Goal: Use online tool/utility: Utilize a website feature to perform a specific function

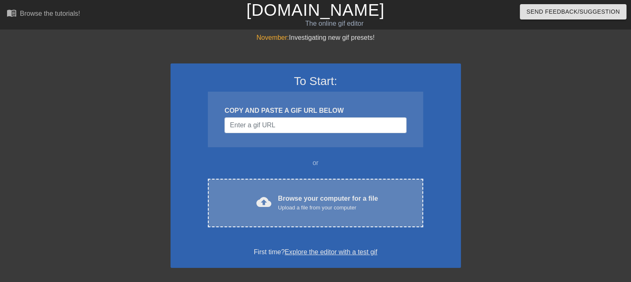
click at [297, 211] on div "Upload a file from your computer" at bounding box center [328, 208] width 100 height 8
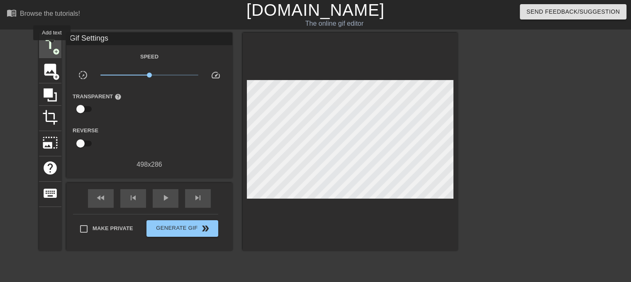
click at [52, 46] on span "title" at bounding box center [50, 45] width 16 height 16
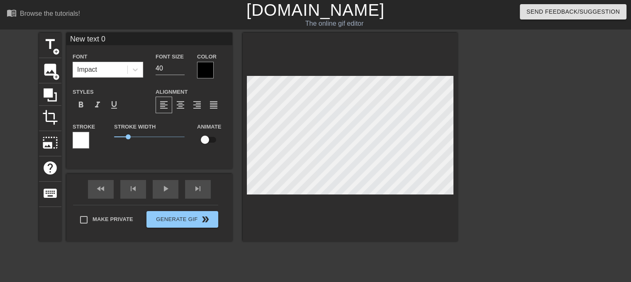
scroll to position [1, 2]
type input "L"
type textarea "L"
type input "Li"
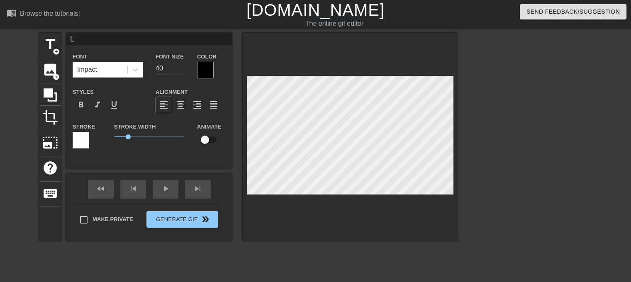
type textarea "Li"
type input "Liv"
type textarea "Liv"
type input "Live"
type textarea "Live"
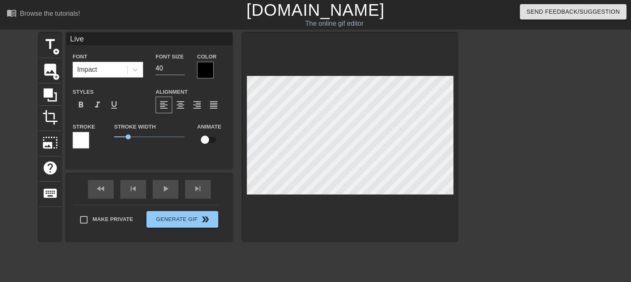
type input "Live"
type textarea "Live"
type input "Live f"
type textarea "Live f"
type input "Live fo"
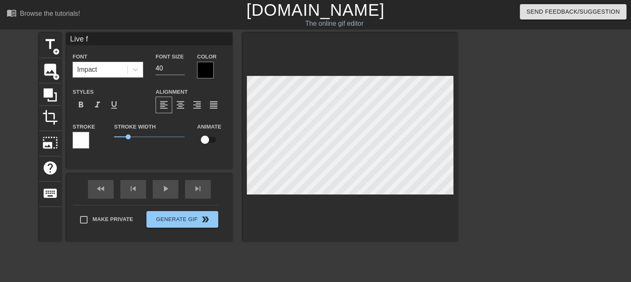
type textarea "Live fo"
type input "Live foo"
type textarea "Live foo"
type input "Live foot"
type textarea "Live foot"
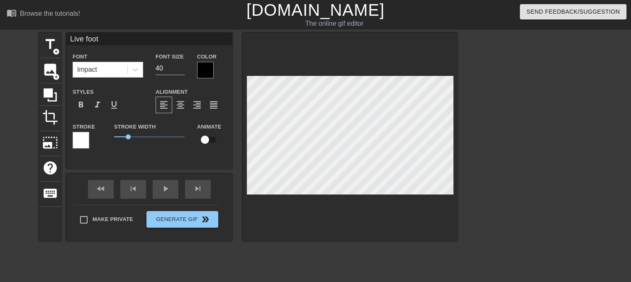
type input "Live foota"
type textarea "Live foota"
type input "Live footag"
type textarea "Live footag"
type input "Live footage"
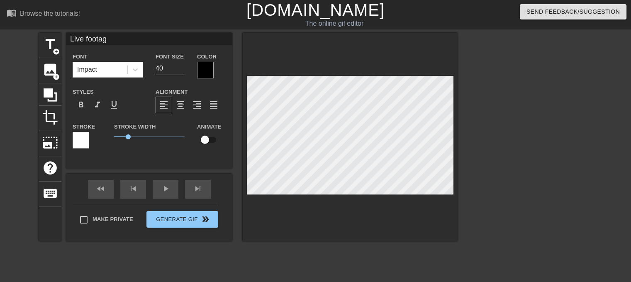
type textarea "Live footage"
type input "Live footage"
type textarea "Live footage"
type input "Live footage o"
type textarea "Live footage o"
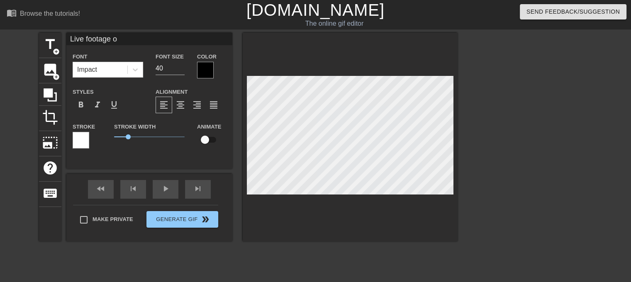
type input "Live footage of"
type textarea "Live footage of"
type input "Live footage of"
type textarea "Live footage of"
type input "Live footage of m"
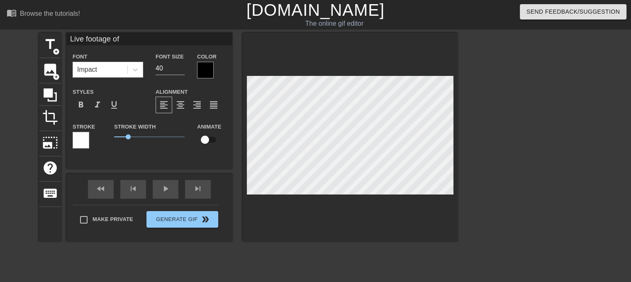
type textarea "Live footage of m"
type input "Live footage of my"
type textarea "Live footage of my"
type input "Live footage of my"
type textarea "Live footage of my"
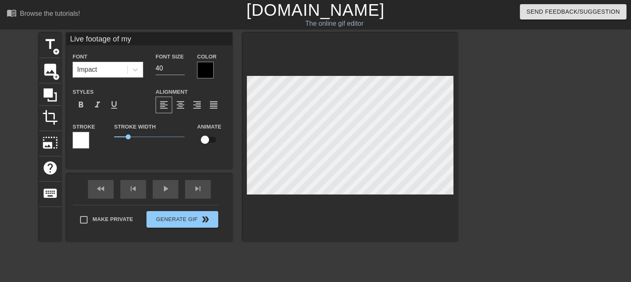
type input "Live footage of my b"
type textarea "Live footage of my b"
type input "Live footage of my ba"
type textarea "Live footage of my ba"
type input "Live footage of my bak"
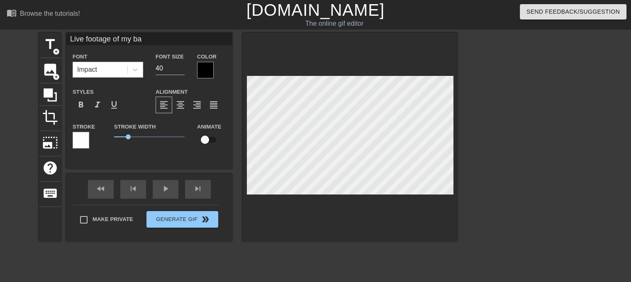
type textarea "Live footage of my bak"
type input "Live footage of my ba"
type textarea "Live footage of my ba"
type input "Live footage of my ban"
type textarea "Live footage of my bank"
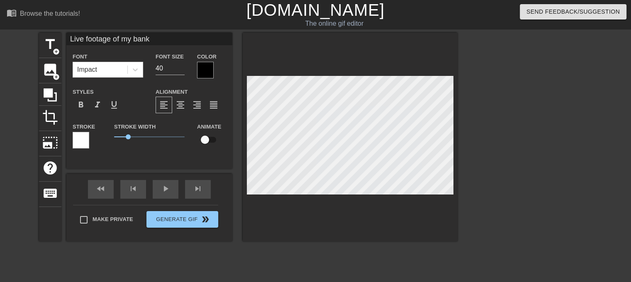
type input "Live footage of my bank"
type textarea "Live footage of my bank"
type input "Live footage of my bank a"
type textarea "Live footage of my bank a"
type input "Live footage of my bank ac"
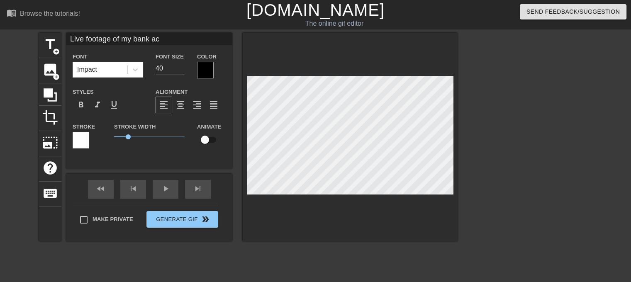
type textarea "Live footage of my bank acc"
type input "Live footage of my bank acco"
type textarea "Live footage of my bank acco"
type input "Live footage of my bank accou"
type textarea "Live footage of my bank accou"
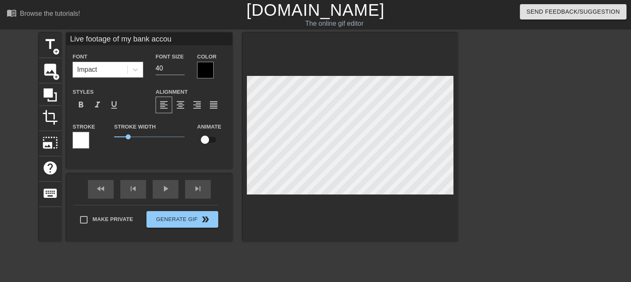
type input "Live footage of my bank accoun"
type textarea "Live footage of my bank accoun"
type input "Live footage of my bank account"
type textarea "Live footage of my bank account"
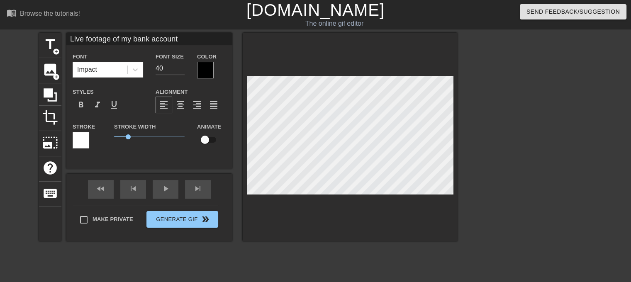
type input "Live footage of my bank accoun"
type textarea "Live footage of my bank accoun"
type input "Live footage of my bank accou"
type textarea "Live footage of my bank accou"
type input "Live footage of my bank acco"
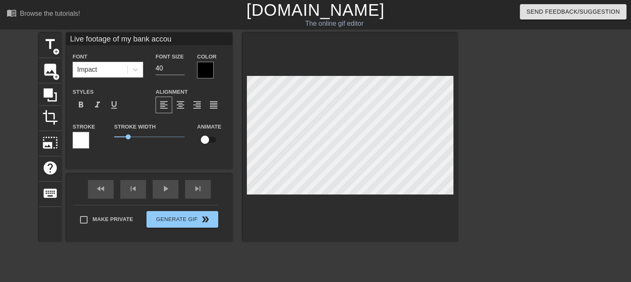
type textarea "Live footage of my bank acco"
type input "Live footage of my bank acc"
type textarea "Live footage of my bank acc"
type input "Live footage of my bank ac"
type textarea "Live footage of my bank ac"
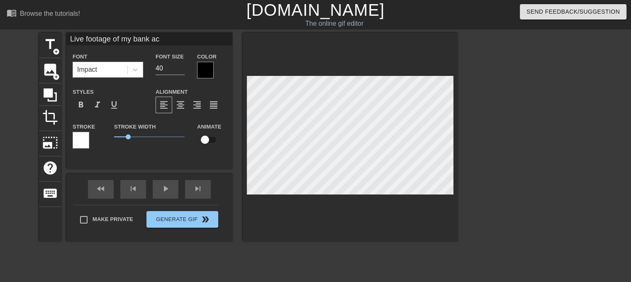
type input "Live footage of my bank a"
type textarea "Live footage of my bank a"
type input "Live footage of my bank"
type textarea "Live footage of my bank"
type input "Live footage of my bank"
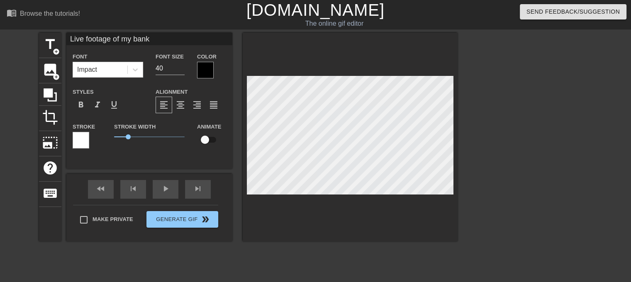
type textarea "Live footage of my bank"
type input "Live footage of my ban"
type textarea "Live footage of my ban"
type input "Live footage of my ba"
type textarea "Live footage of my ba"
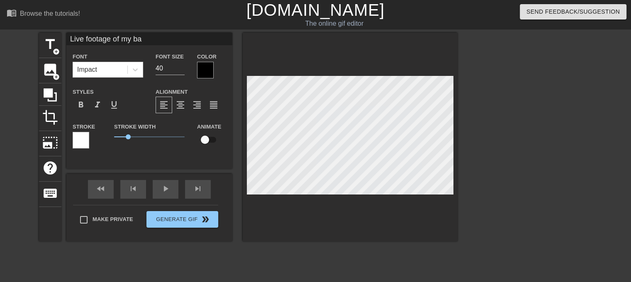
type input "Live footage of my b"
type textarea "Live footage of my b"
type input "Live footage of my"
type textarea "Live footage of my"
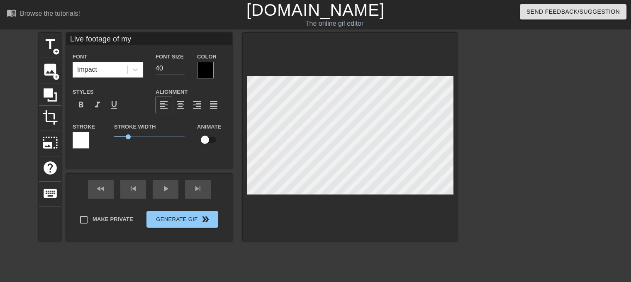
type input "Live footage of my b"
type textarea "Live footage of my b"
type input "Live footage of my ba"
type textarea "Live footage of my ba"
type input "Live footage of my ban"
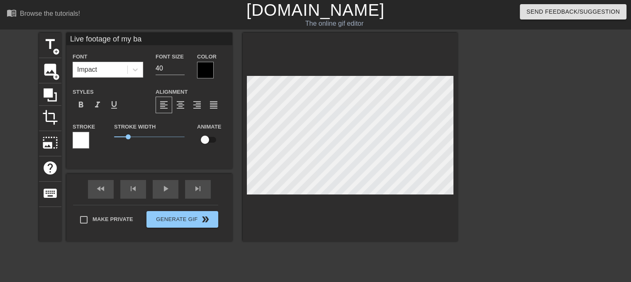
type textarea "Live footage of my ban"
type input "Live footage of my bank"
type textarea "Live footage of my bank"
type input "Live footage of my bank"
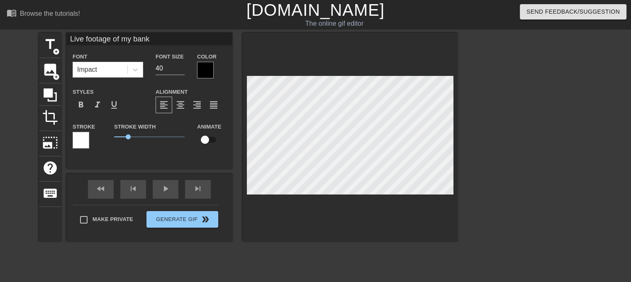
type textarea "Live footage of my bank"
type input "Live footage of my banka"
type textarea "Live footage of my bank a"
type input "Live footage of my bankac"
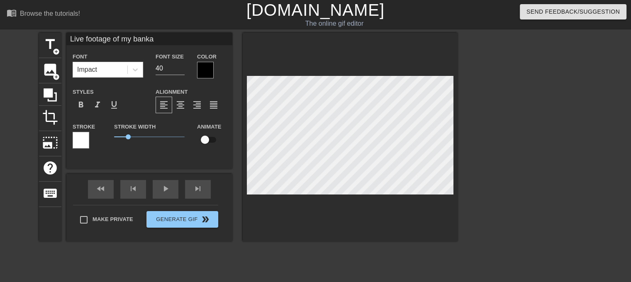
type textarea "Live footage of my bank ac"
type input "Live footage of my bankacc"
type textarea "Live footage of my bank acc"
type input "Live footage of my bankacco"
type textarea "Live footage of my bank acco"
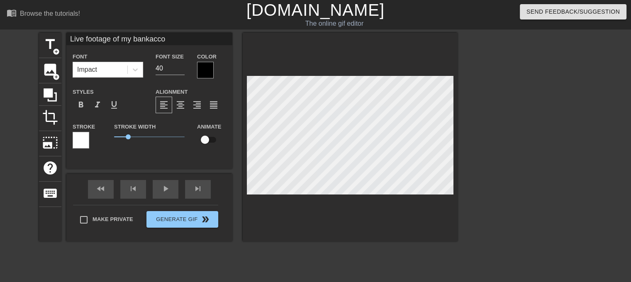
type input "Live footage of my bankaccou"
type textarea "Live footage of my bank accou"
type input "Live footage of my bankaccoun"
type textarea "Live footage of my bank account"
type input "Live footage of my bankaccount"
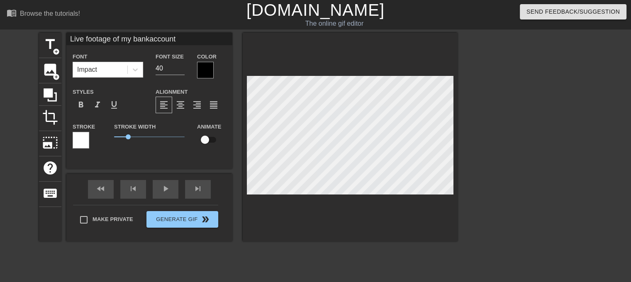
type textarea "Live footage of my bank account"
type input "Live footage of my bankaccount a"
type textarea "Live footage of my bank account a"
type input "Live footage of my bankaccount af"
type textarea "Live footage of my bank account af"
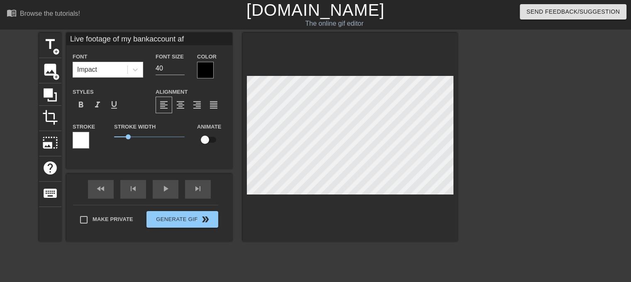
type input "Live footage of my bankaccount aft"
type textarea "Live footage of my bank account aft"
type input "Live footage of my bankaccount afte"
type textarea "Live footage of my bank account afte"
type input "Live footage of my bankaccount after"
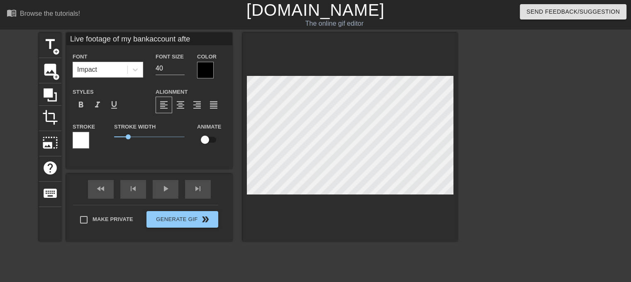
type textarea "Live footage of my bank account after"
type input "Live footage of my bankaccount after"
type textarea "Live footage of my bank account after"
type input "Live footage of my bankaccount after e"
type textarea "Live footage of my bank account after e"
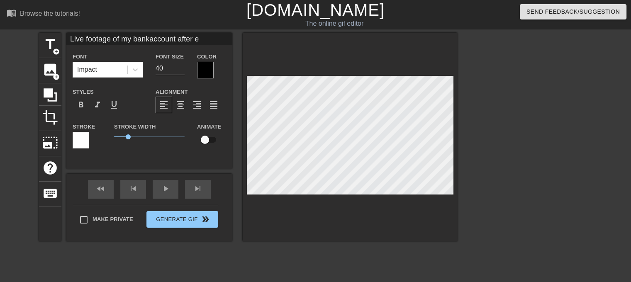
type input "Live footage of my bankaccount after ea"
type textarea "Live footage of my bank account after ea"
type input "Live footage of my bankaccount after eat"
type textarea "Live footage of my bank account after eati"
type input "Live footage of my bankaccount after eatin"
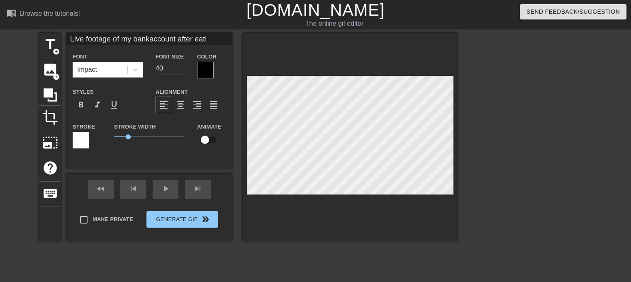
type textarea "Live footage of my bank account after eatin"
type input "Live footage of my bankaccount after eating"
type textarea "Live footage of my bank account after eating"
type input "Live footage of my bankaccount after eating o"
type textarea "Live footage of my bank account after eating o"
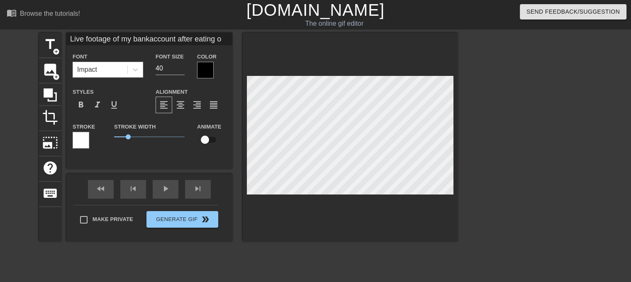
type input "Live footage of my bankaccount after eating of"
type textarea "Live footage of my bank account after eating of"
type input "Live footage of my bankaccount after eating off"
type textarea "Live footage of my bank account after eating off"
type input "Live footage of my bankaccount after eating off"
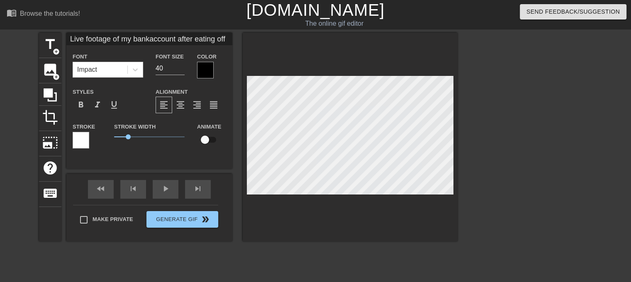
type textarea "Live footage of my bank account after eating off"
type input "Live footage of my bankaccount after eating off c"
type textarea "Live footage of my bank account after eating off c"
type input "Live footage of my bankaccount after eating off ca"
type textarea "Live footage of my bank account after eating off ca"
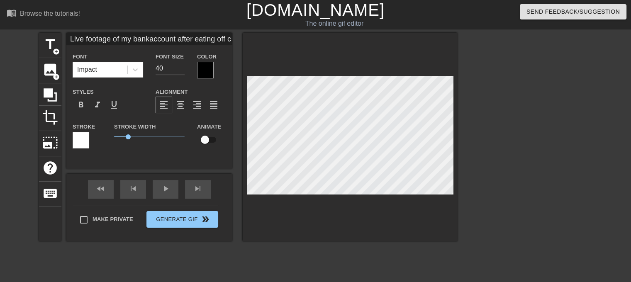
type input "Live footage of my bankaccount after eating off cam"
type textarea "Live footage of my bank account after eating off cam"
type input "Live footage of my bankaccount after eating off camp"
type textarea "Live footage of my bank account after eating off camp"
type input "Live footage of my bankaccount after eating off cam"
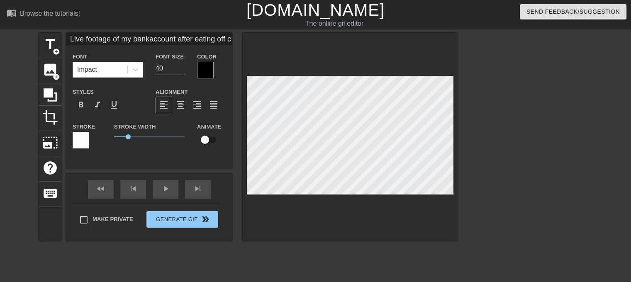
type textarea "Live footage of my bank account after eating off cam"
type input "Live footage of my bankaccount after eating off ca"
type textarea "Live footage of my bank account after eating off ca"
type input "Live footage of my bankaccount after eating off c"
type textarea "Live footage of my bank account after eating off"
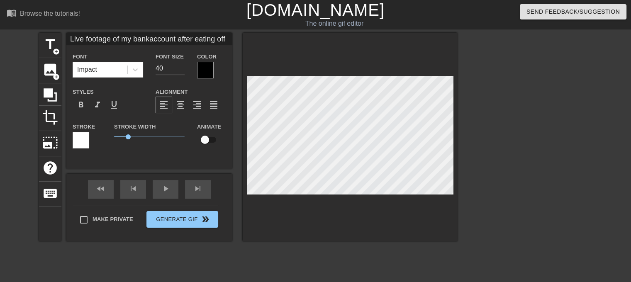
type input "Live footage of my bankaccount after eating off"
type textarea "Live footage of my bank account after eating off"
type input "Live footage of my bankaccount after eating off"
type textarea "Live footage of my bank account after eating off"
type input "Live footage of my bankaccount after eating offc"
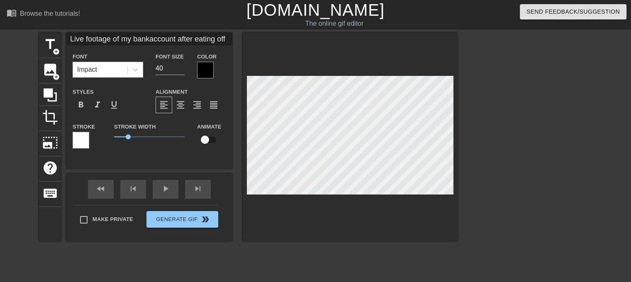
type textarea "Live footage of my bank account after eating off c"
type input "Live footage of my bankaccount after eating offca"
type textarea "Live footage of my bank account after eating off cam"
type input "Live footage of my bankaccount after eating offcamp"
type textarea "Live footage of my bank account after eating off campu"
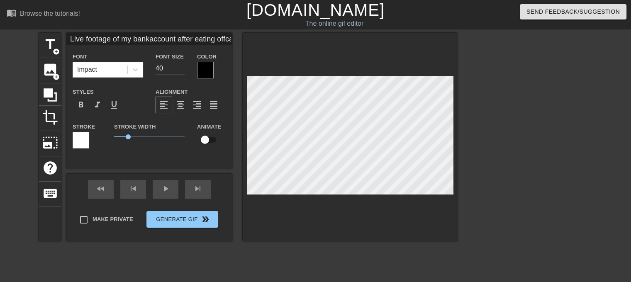
type input "Live footage of my bankaccount after eating offcampus"
type textarea "Live footage of my bank account after eating off campus"
type input "Live footage of my bankaccount after eating offcampus"
type textarea "Live footage of my bank account after eating off campus"
type input "Live footage of my bankaccount after eating offcampus o"
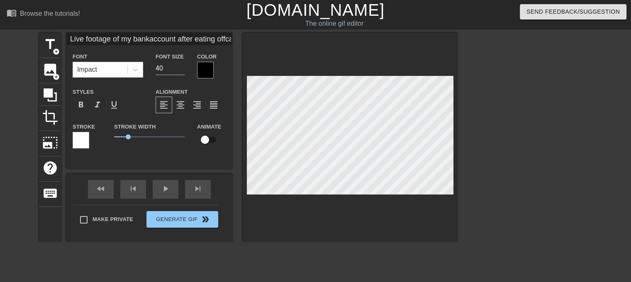
type textarea "Live footage of my bank account after eating off campus o"
type input "Live footage of my bankaccount after eating offcampus on"
type textarea "Live footage of my bank account after eating off campus on"
type input "Live footage of my bankaccount after eating offcampus onc"
type textarea "Live footage of my bank account after eating off campus onc"
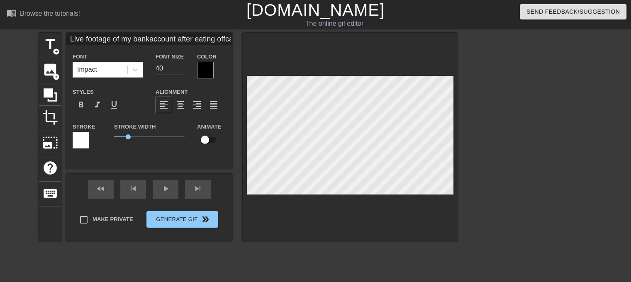
type input "Live footage of my bankaccount after eating offcampus once"
type textarea "Live footage of my bank account after eating off campus once"
click at [258, 46] on div at bounding box center [350, 137] width 215 height 209
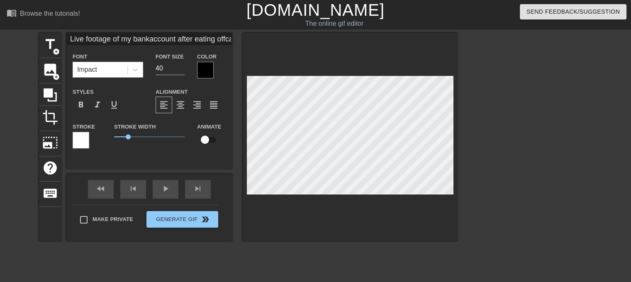
type input "Live footage of my bankaccount after eating offcampus once:"
type textarea "Live footage of my bank account after eating off campus once:"
click at [202, 0] on html "menu_book Browse the tutorials! [DOMAIN_NAME] The online gif editor Send Feedba…" at bounding box center [315, 165] width 631 height 331
type input "Live footage of my bankaccount after eating offcampus once:"
type input "39"
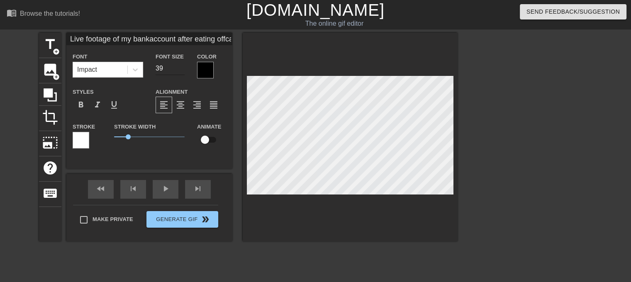
click at [183, 71] on input "39" at bounding box center [170, 68] width 29 height 13
type input "Live footage of my bankaccount after eating offcampus once:"
type input "38"
click at [183, 71] on input "38" at bounding box center [170, 68] width 29 height 13
type input "Live footage of my bankaccount after eating offcampus once:"
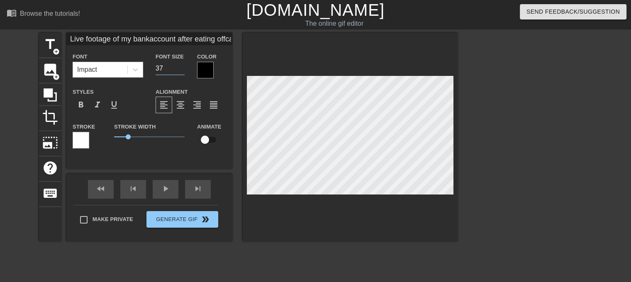
type input "37"
click at [183, 71] on input "37" at bounding box center [170, 68] width 29 height 13
type input "Live footage of my bankaccount after eating offcampus once:"
type input "36"
click at [183, 71] on input "36" at bounding box center [170, 68] width 29 height 13
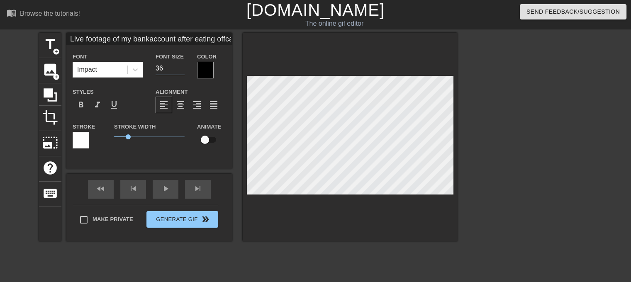
type input "Live footage of my bankaccount after eating offcampus once:"
type input "35"
click at [183, 71] on input "35" at bounding box center [170, 68] width 29 height 13
type input "Live footage of my bankaccount after eating offcampus once:"
type input "34"
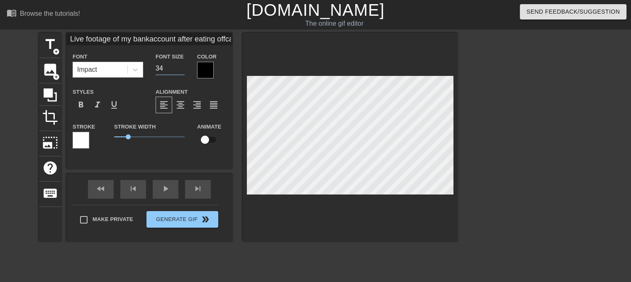
click at [183, 71] on input "34" at bounding box center [170, 68] width 29 height 13
type input "Live footage of my bankaccount after eating offcampus once:"
type input "33"
click at [183, 71] on input "33" at bounding box center [170, 68] width 29 height 13
type input "Live footage of my bankaccount after eating offcampus once:"
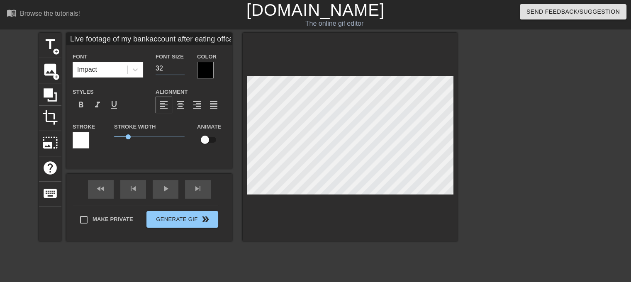
type input "32"
click at [183, 71] on input "32" at bounding box center [170, 68] width 29 height 13
type input "Live footage of my bankaccount after eating offcampus once:"
type input "31"
click at [183, 71] on input "31" at bounding box center [170, 68] width 29 height 13
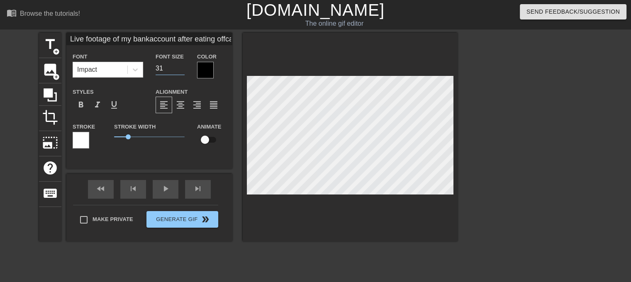
type input "Live footage of my bankaccount after eating offcampus once:"
type input "30"
click at [183, 71] on input "30" at bounding box center [170, 68] width 29 height 13
type input "Live footage of my bankaccount after eating offcampus once:"
type input "29"
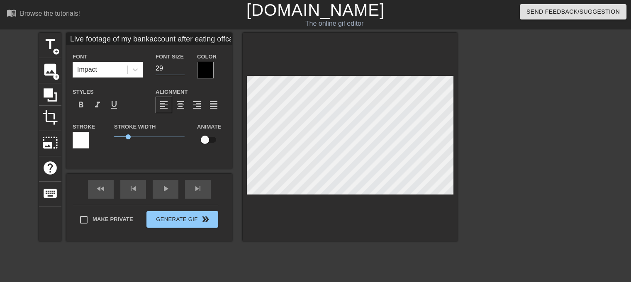
click at [183, 71] on input "29" at bounding box center [170, 68] width 29 height 13
click at [183, 71] on input "28" at bounding box center [170, 68] width 29 height 13
click at [183, 71] on input "27" at bounding box center [170, 68] width 29 height 13
click at [183, 71] on input "26" at bounding box center [170, 68] width 29 height 13
click at [183, 71] on input "25" at bounding box center [170, 68] width 29 height 13
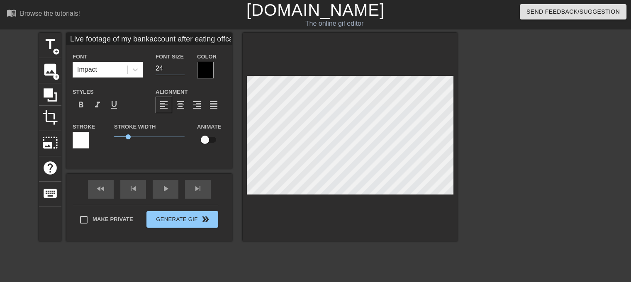
click at [183, 71] on input "24" at bounding box center [170, 68] width 29 height 13
click at [183, 71] on input "23" at bounding box center [170, 68] width 29 height 13
click at [183, 71] on input "22" at bounding box center [170, 68] width 29 height 13
click at [183, 71] on input "21" at bounding box center [170, 68] width 29 height 13
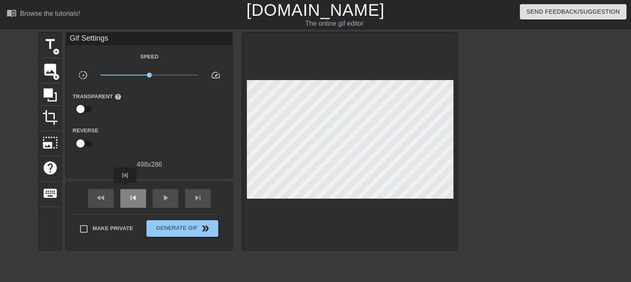
click at [125, 189] on div "skip_previous" at bounding box center [133, 198] width 26 height 19
click at [53, 52] on span "add_circle" at bounding box center [56, 51] width 7 height 7
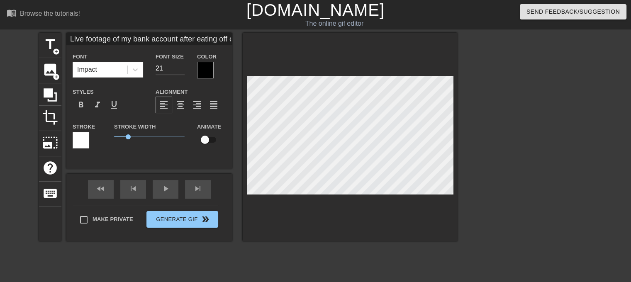
scroll to position [1, 1]
click at [183, 67] on input "22" at bounding box center [170, 68] width 29 height 13
click at [183, 67] on input "23" at bounding box center [170, 68] width 29 height 13
click at [183, 67] on input "24" at bounding box center [170, 68] width 29 height 13
click at [183, 67] on input "25" at bounding box center [170, 68] width 29 height 13
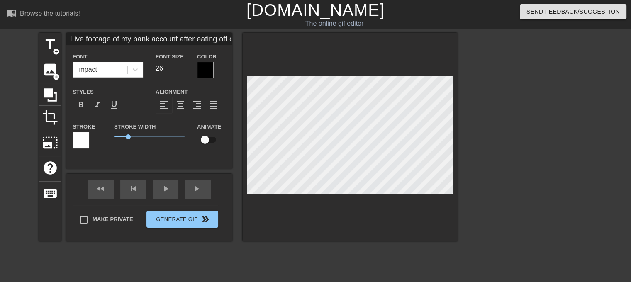
click at [183, 67] on input "26" at bounding box center [170, 68] width 29 height 13
click at [183, 67] on input "27" at bounding box center [170, 68] width 29 height 13
click at [183, 67] on input "28" at bounding box center [170, 68] width 29 height 13
click at [512, 141] on div at bounding box center [530, 157] width 124 height 249
click at [532, 220] on div at bounding box center [530, 157] width 124 height 249
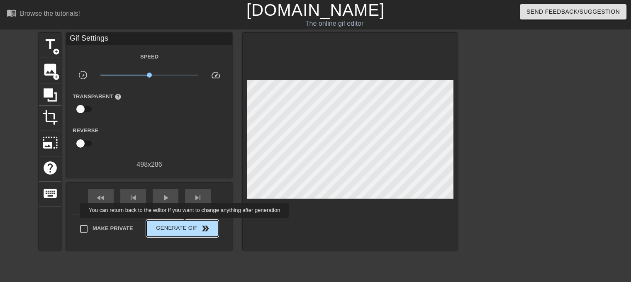
click at [185, 224] on span "Generate Gif double_arrow" at bounding box center [182, 229] width 65 height 10
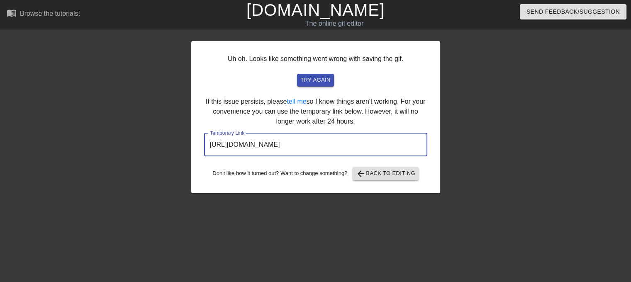
drag, startPoint x: 387, startPoint y: 146, endPoint x: 181, endPoint y: 136, distance: 206.0
click at [181, 136] on div "Uh oh. Looks like something went wrong with saving the gif. try again If this i…" at bounding box center [315, 157] width 631 height 249
